Goal: Task Accomplishment & Management: Use online tool/utility

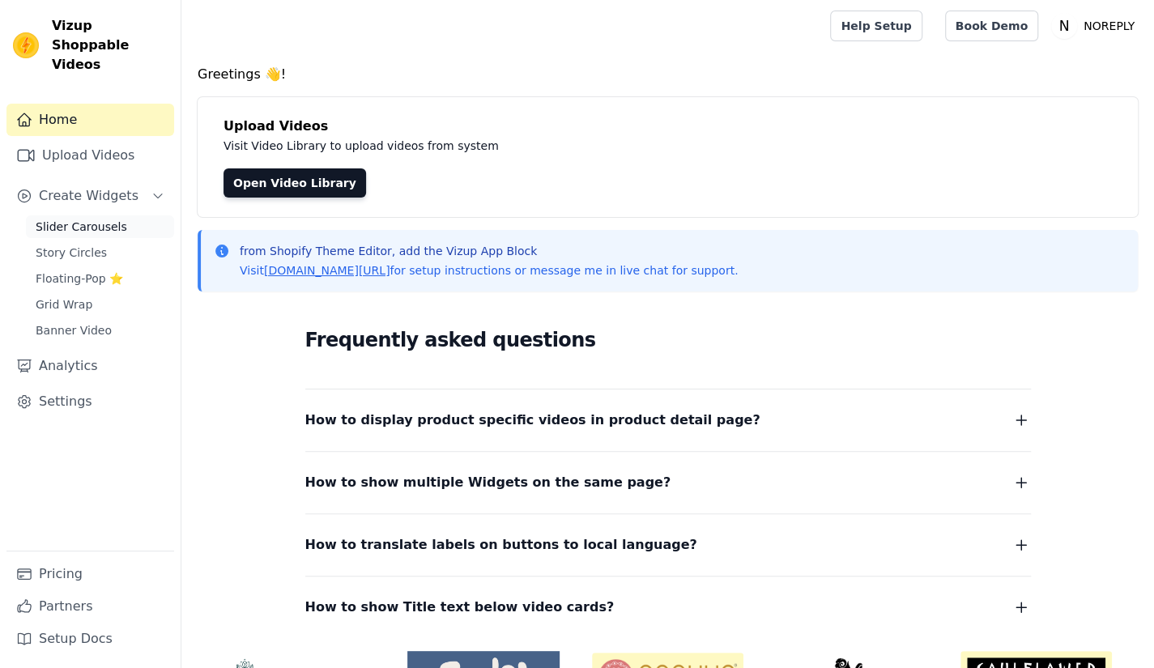
click at [100, 219] on span "Slider Carousels" at bounding box center [82, 227] width 92 height 16
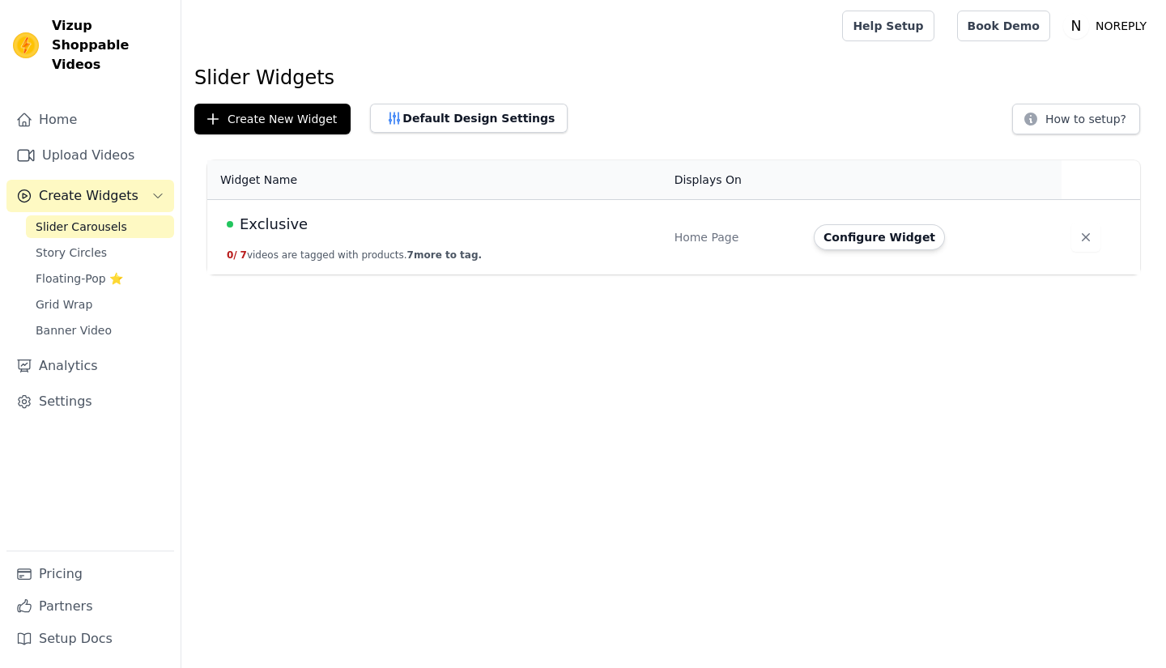
click at [524, 243] on td "Exclusive 0 / 7 videos are tagged with products. 7 more to tag." at bounding box center [436, 237] width 458 height 75
click at [692, 243] on div "Home Page" at bounding box center [735, 237] width 120 height 16
click at [258, 216] on span "Exclusive" at bounding box center [274, 224] width 68 height 23
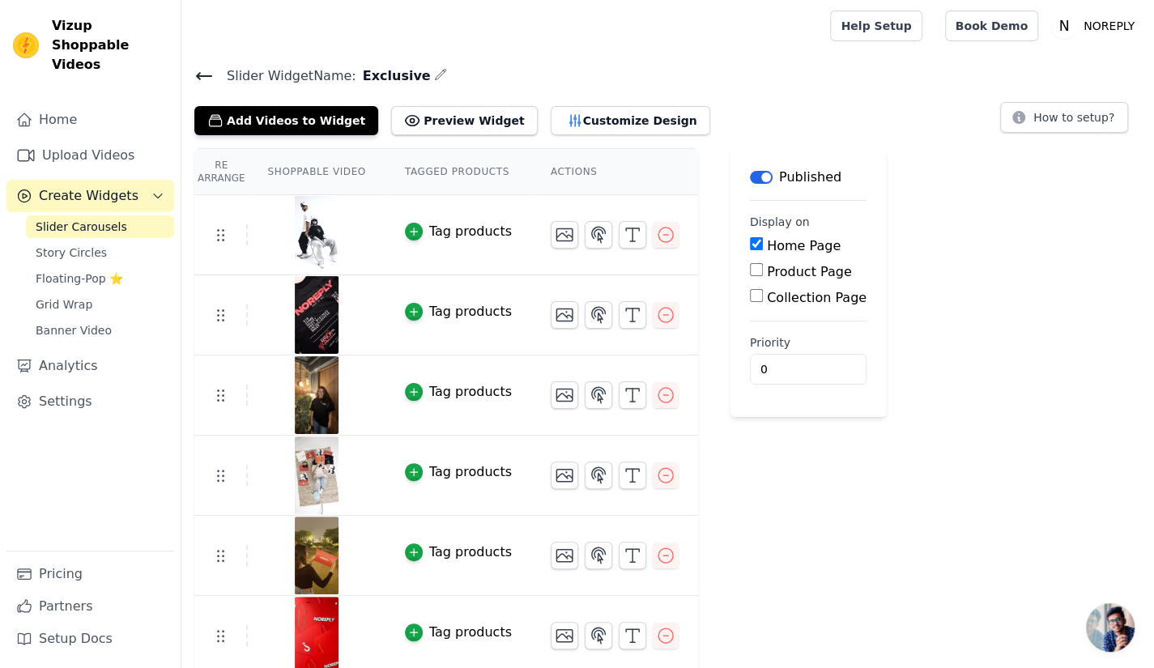
click at [822, 263] on div "Product Page" at bounding box center [808, 271] width 117 height 19
click at [795, 271] on label "Product Page" at bounding box center [809, 271] width 85 height 15
click at [763, 271] on input "Product Page" at bounding box center [756, 269] width 13 height 13
checkbox input "true"
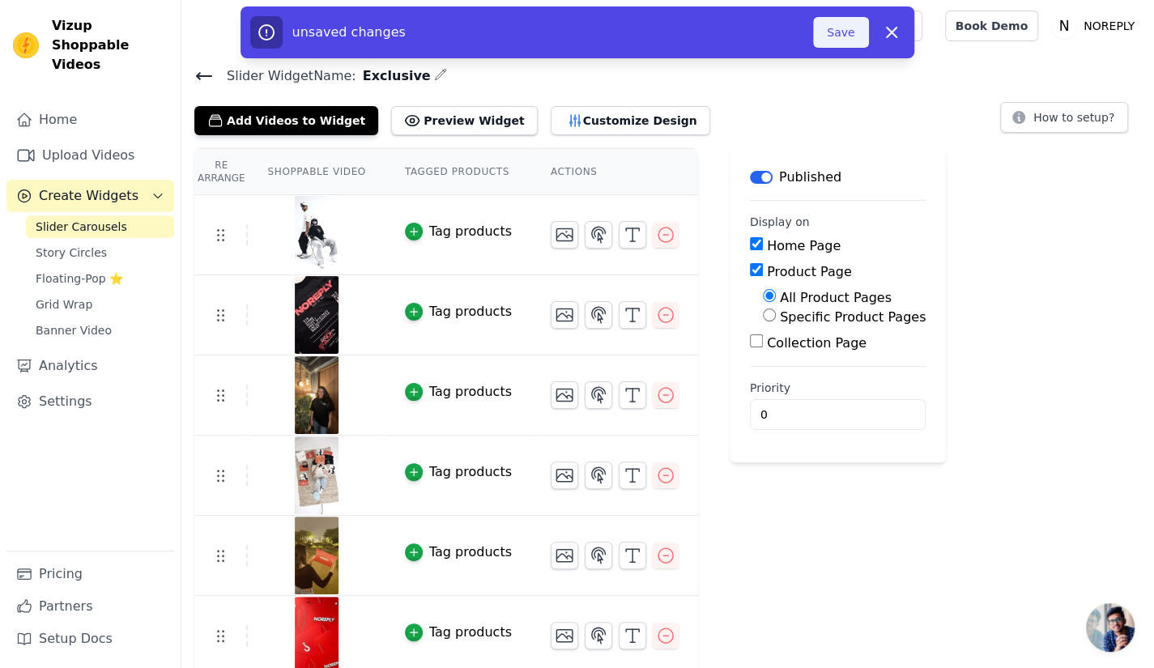
click at [854, 43] on button "Save" at bounding box center [840, 32] width 55 height 31
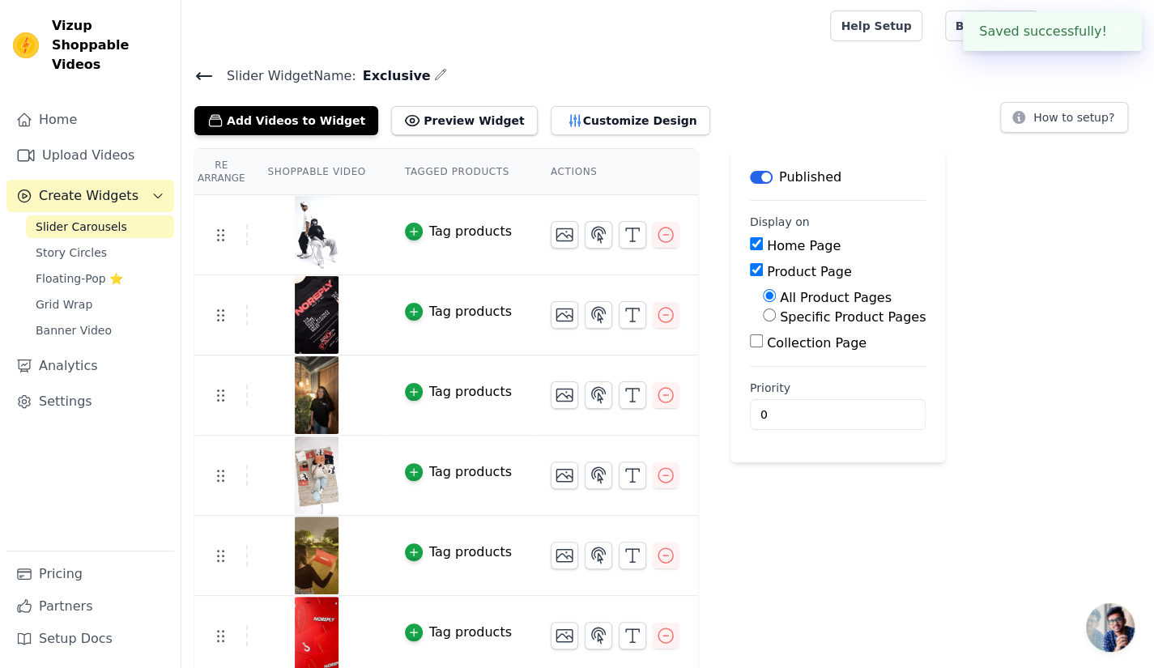
click at [811, 19] on div at bounding box center [502, 26] width 616 height 52
click at [780, 321] on label "Specific Product Pages" at bounding box center [853, 316] width 146 height 15
click at [766, 321] on input "Specific Product Pages" at bounding box center [769, 315] width 13 height 13
radio input "true"
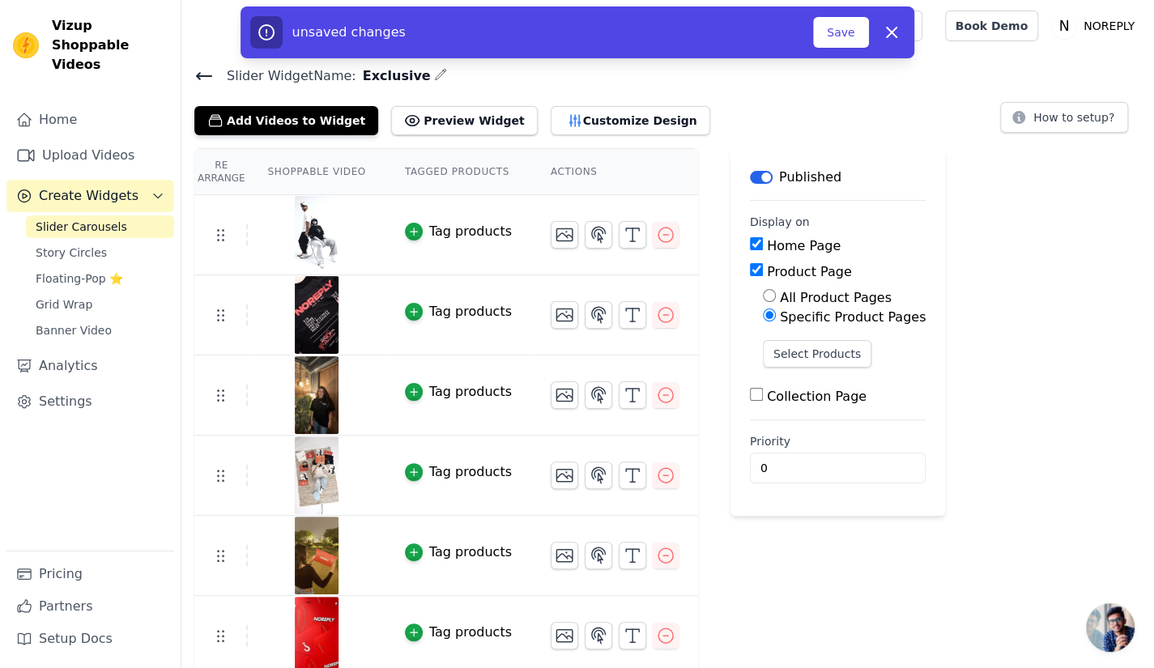
click at [780, 297] on label "All Product Pages" at bounding box center [836, 297] width 112 height 15
click at [763, 297] on input "All Product Pages" at bounding box center [769, 295] width 13 height 13
radio input "true"
